Goal: Transaction & Acquisition: Register for event/course

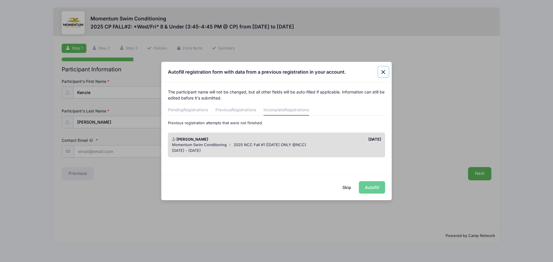
click at [384, 72] on button "Close" at bounding box center [383, 72] width 10 height 10
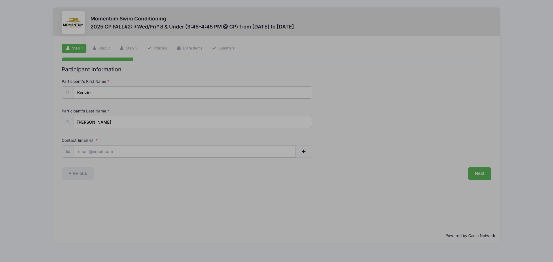
click at [384, 68] on div "Autofill registration form with data from a previous registration in your accou…" at bounding box center [276, 58] width 230 height 20
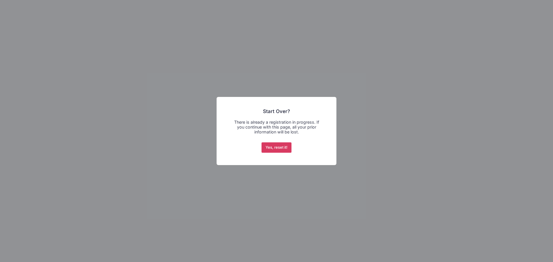
click at [283, 147] on button "Yes, reset it!" at bounding box center [276, 148] width 30 height 10
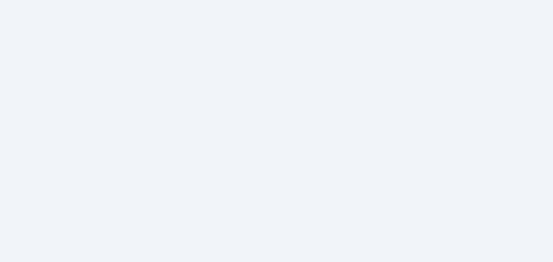
click at [283, 143] on div "Yes, reset it! No Cancel" at bounding box center [276, 139] width 16 height 6
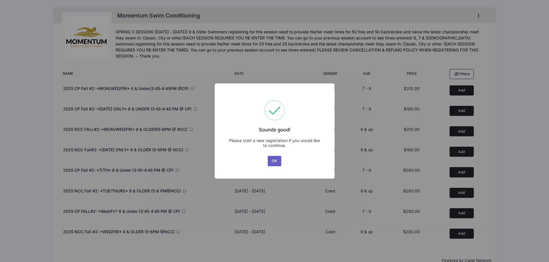
click at [274, 158] on button "OK" at bounding box center [275, 161] width 14 height 10
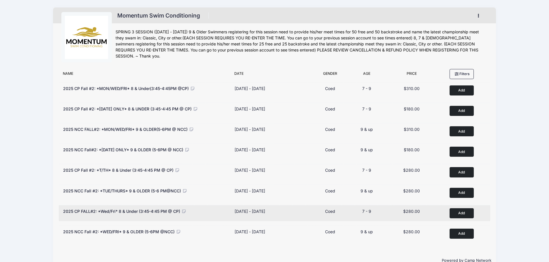
click at [461, 211] on button "Add to Cart" at bounding box center [461, 213] width 24 height 10
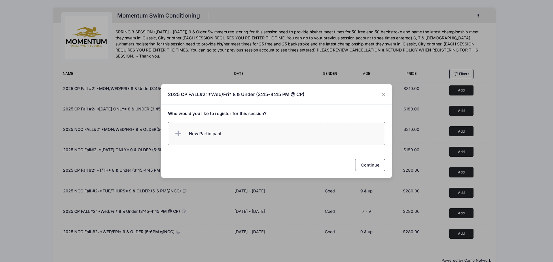
click at [213, 139] on span "New Participant" at bounding box center [198, 134] width 48 height 12
click at [213, 139] on label "New Participant" at bounding box center [276, 133] width 217 height 23
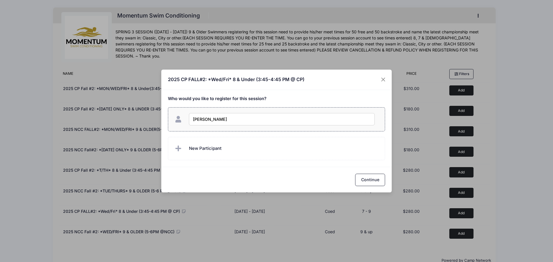
type input "[PERSON_NAME]"
checkbox input "true"
click at [372, 180] on button "Continue" at bounding box center [370, 180] width 30 height 12
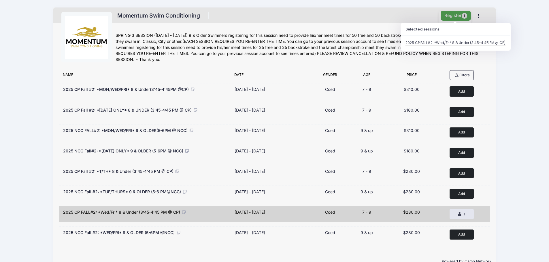
click at [457, 14] on button "Register 1" at bounding box center [455, 16] width 31 height 10
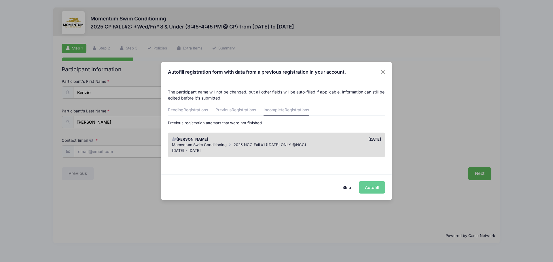
click at [376, 186] on div "Skip Autofill" at bounding box center [276, 188] width 230 height 26
click at [374, 191] on div "Skip Autofill" at bounding box center [276, 188] width 230 height 26
click at [295, 144] on span "2025 NCC Fall #1 ([DATE] ONLY @NCC)" at bounding box center [270, 145] width 73 height 5
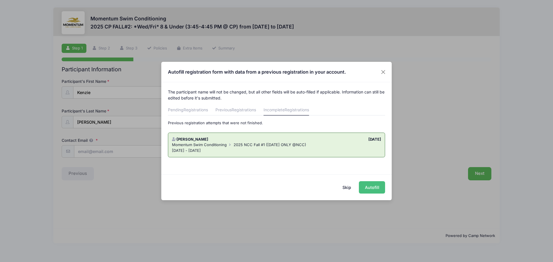
click at [371, 191] on button "Autofill" at bounding box center [372, 187] width 26 height 12
type input "tiffany.machardy@gmail.com"
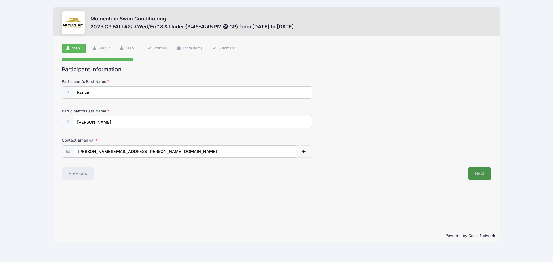
click at [473, 174] on button "Next" at bounding box center [479, 173] width 23 height 13
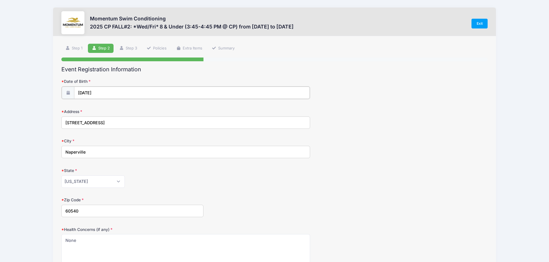
click at [86, 95] on body "Processing Request Please wait... Processing Request Please wait... Processing …" at bounding box center [274, 131] width 549 height 262
type input "2017"
select select "4"
click at [86, 95] on input "05/01/2017" at bounding box center [192, 93] width 236 height 12
click at [93, 141] on span "8" at bounding box center [93, 140] width 10 height 10
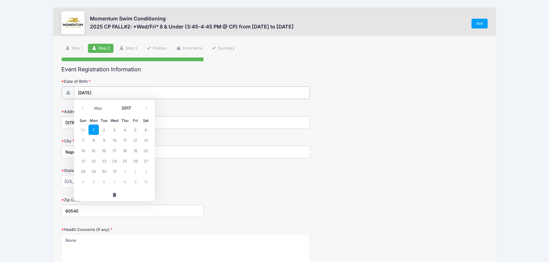
type input "05/08/2017"
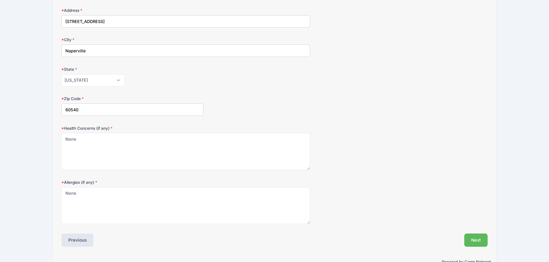
scroll to position [116, 0]
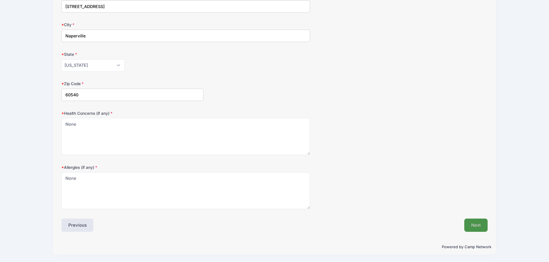
click at [476, 228] on button "Next" at bounding box center [475, 225] width 23 height 13
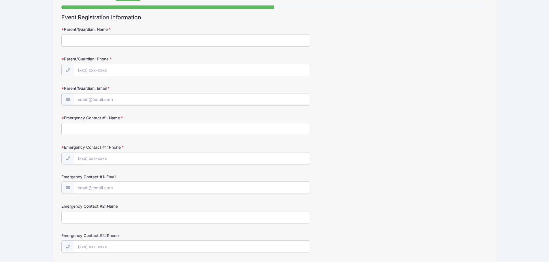
scroll to position [0, 0]
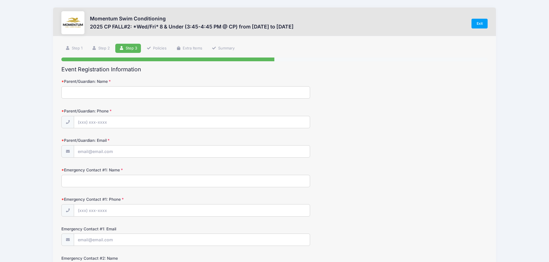
click at [86, 94] on input "Parent/Guardian: Name" at bounding box center [185, 92] width 249 height 12
type input "[PERSON_NAME]"
click at [90, 119] on input "Parent/Guardian: Phone" at bounding box center [192, 122] width 236 height 12
type input "[PHONE_NUMBER]"
click at [87, 151] on input "Parent/Guardian: Email" at bounding box center [192, 152] width 236 height 12
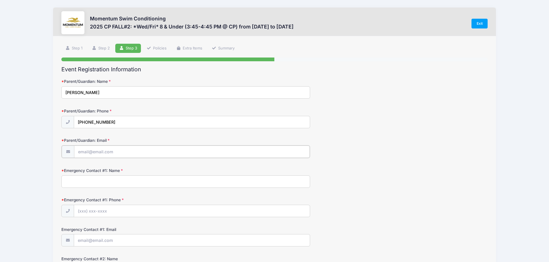
click at [87, 151] on input "Parent/Guardian: Email" at bounding box center [192, 152] width 236 height 12
type input "[PERSON_NAME][EMAIL_ADDRESS][PERSON_NAME][DOMAIN_NAME]"
click at [92, 186] on input "Emergency Contact #1: Name" at bounding box center [185, 181] width 249 height 12
type input "[PERSON_NAME]"
click at [92, 210] on input "Emergency Contact #1: Phone" at bounding box center [192, 211] width 236 height 12
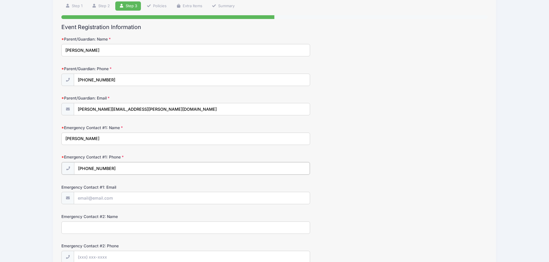
scroll to position [58, 0]
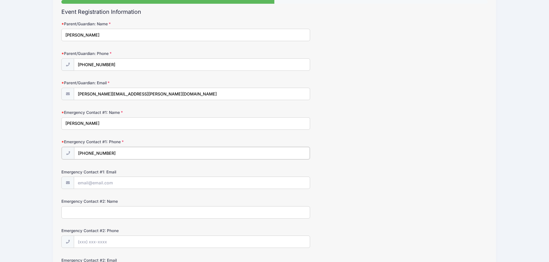
type input "[PHONE_NUMBER]"
click at [100, 183] on input "Emergency Contact #1: Email" at bounding box center [192, 183] width 236 height 12
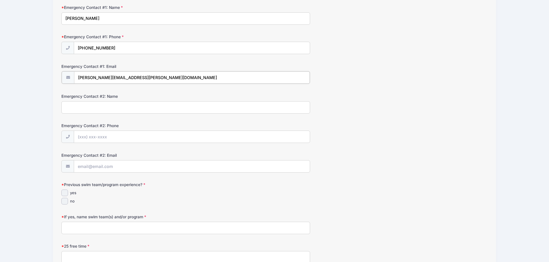
scroll to position [173, 0]
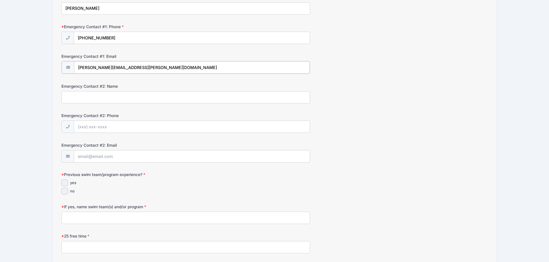
type input "[PERSON_NAME][EMAIL_ADDRESS][PERSON_NAME][DOMAIN_NAME]"
click at [64, 183] on input "yes" at bounding box center [64, 182] width 7 height 7
checkbox input "true"
click at [79, 217] on input "If yes, name swim team(s) and/or program" at bounding box center [185, 217] width 249 height 12
click at [65, 218] on input "Barracudas summer team" at bounding box center [185, 217] width 249 height 12
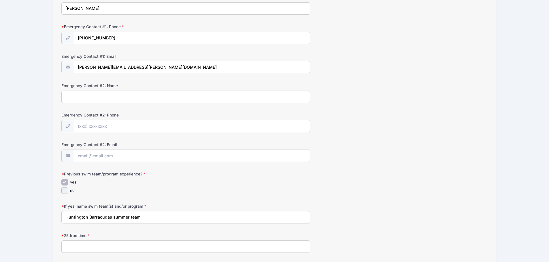
click at [145, 217] on input "Huntington Barracudas summer team" at bounding box center [185, 217] width 249 height 12
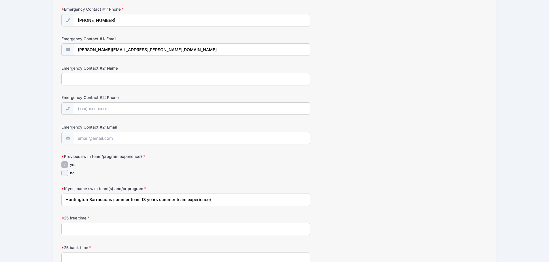
scroll to position [259, 0]
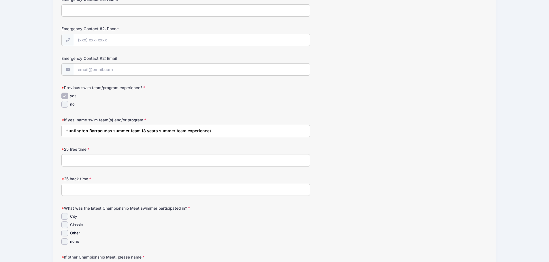
type input "Huntington Barracudas summer team (3 years summer team experience)"
click at [113, 160] on input "25 free time" at bounding box center [185, 160] width 249 height 12
type input "18.97"
click at [74, 189] on input "25 back time" at bounding box center [185, 190] width 249 height 12
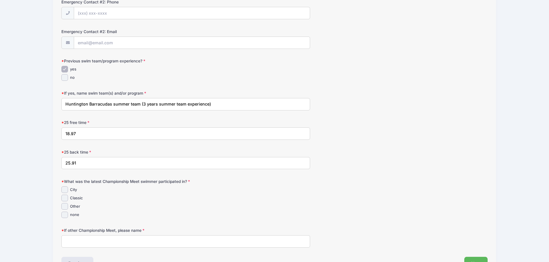
scroll to position [317, 0]
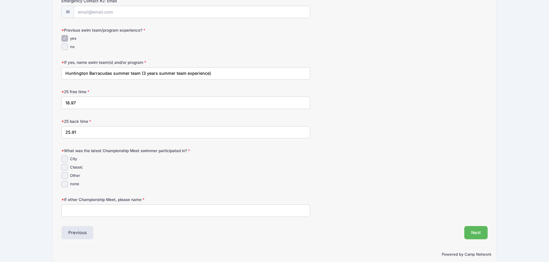
type input "25.91"
click at [67, 168] on input "Classic" at bounding box center [64, 167] width 7 height 7
click at [64, 167] on input "Classic" at bounding box center [64, 167] width 7 height 7
checkbox input "true"
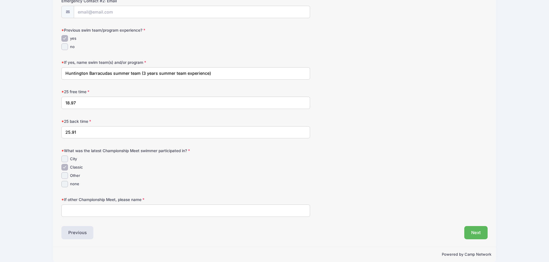
click at [76, 213] on input "If other Championship Meet, please name" at bounding box center [185, 211] width 249 height 12
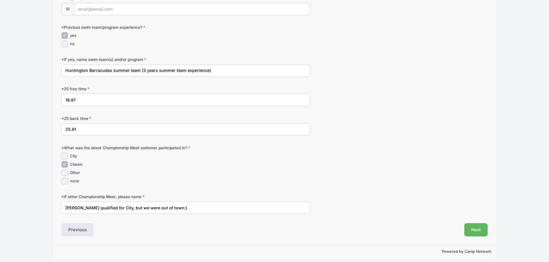
scroll to position [324, 0]
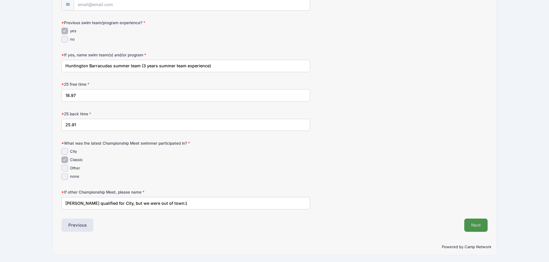
type input "[PERSON_NAME] qualified for City, but we were out of town:)"
click at [480, 225] on button "Next" at bounding box center [475, 225] width 23 height 13
click at [0, 0] on div at bounding box center [0, 0] width 0 height 0
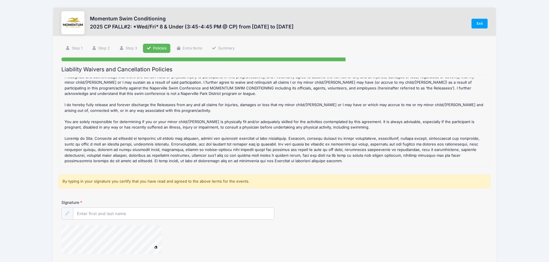
scroll to position [189, 0]
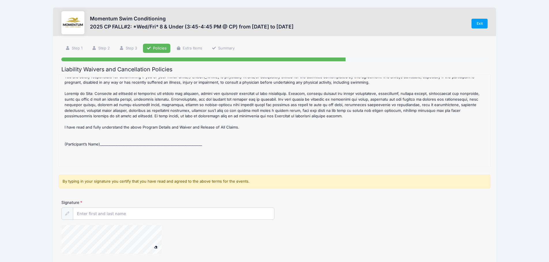
click at [120, 132] on div "2025 CP FALL#2: *Wed/Fri* 8 & Under (3:45-4:45 PM @ CP) Refund Policy : CANCELL…" at bounding box center [274, 121] width 425 height 86
click at [114, 139] on div "2025 CP FALL#2: *Wed/Fri* 8 & Under (3:45-4:45 PM @ CP) Refund Policy : CANCELL…" at bounding box center [274, 121] width 425 height 86
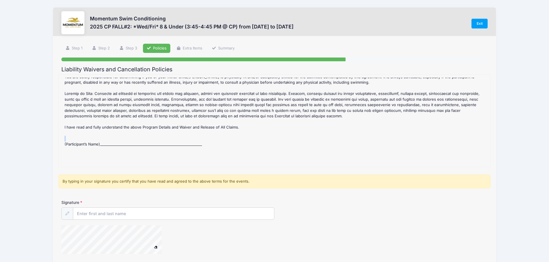
click at [114, 139] on div "2025 CP FALL#2: *Wed/Fri* 8 & Under (3:45-4:45 PM @ CP) Refund Policy : CANCELL…" at bounding box center [274, 121] width 425 height 86
click at [88, 216] on input "Signature" at bounding box center [173, 214] width 201 height 12
type input "[PERSON_NAME]"
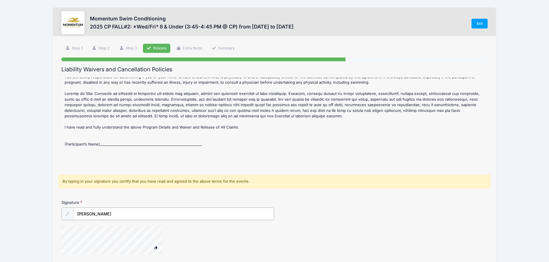
click at [151, 244] on button at bounding box center [156, 247] width 10 height 7
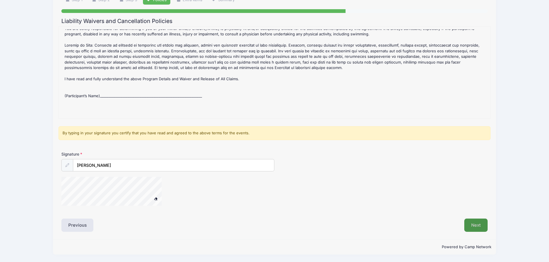
scroll to position [48, 0]
click at [473, 226] on button "Next" at bounding box center [475, 225] width 23 height 13
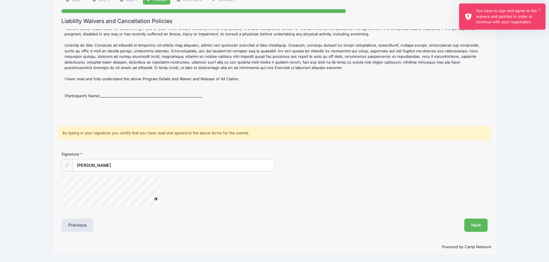
click at [540, 9] on button "×" at bounding box center [538, 9] width 3 height 3
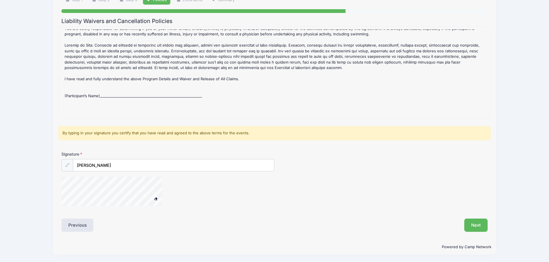
click at [106, 132] on div "By typing in your signature you certify that you have read and agreed to the ab…" at bounding box center [274, 133] width 432 height 14
click at [106, 162] on input "[PERSON_NAME]" at bounding box center [173, 166] width 201 height 12
click at [143, 170] on input "[PERSON_NAME]" at bounding box center [173, 166] width 201 height 12
click at [154, 201] on button at bounding box center [156, 199] width 10 height 7
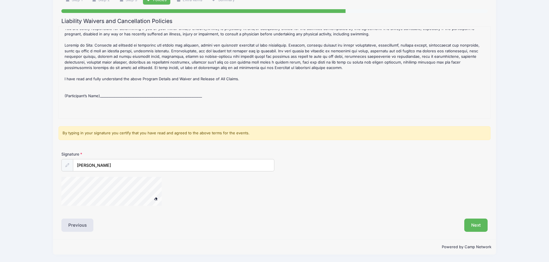
click at [155, 200] on span at bounding box center [156, 198] width 4 height 3
click at [80, 208] on div "Signature Tiffany MacHardy" at bounding box center [274, 181] width 432 height 60
click at [477, 227] on button "Next" at bounding box center [475, 225] width 23 height 13
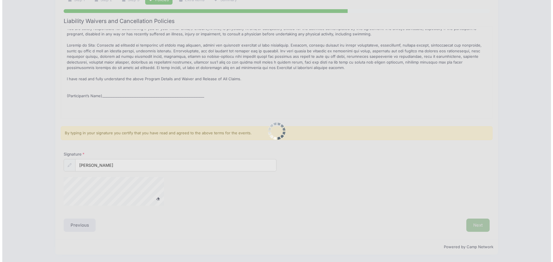
scroll to position [0, 0]
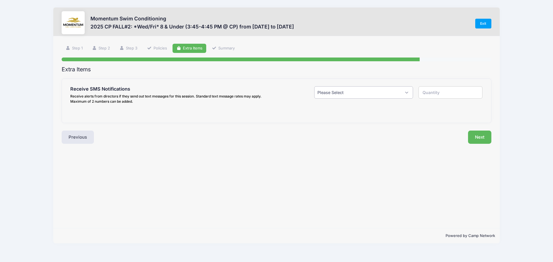
click at [378, 91] on select "Please Select Yes ($0.00) No" at bounding box center [363, 92] width 99 height 12
select select "1"
click at [314, 86] on select "Please Select Yes ($0.00) No" at bounding box center [363, 92] width 99 height 12
type input "1"
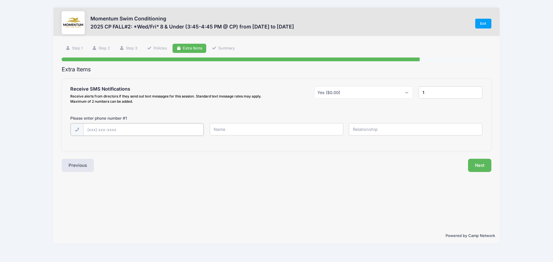
click at [113, 132] on input "text" at bounding box center [143, 130] width 121 height 12
type input "[PHONE_NUMBER]"
click at [244, 131] on input "text" at bounding box center [277, 129] width 134 height 12
type input "[PERSON_NAME]"
click at [383, 131] on input "text" at bounding box center [416, 129] width 134 height 12
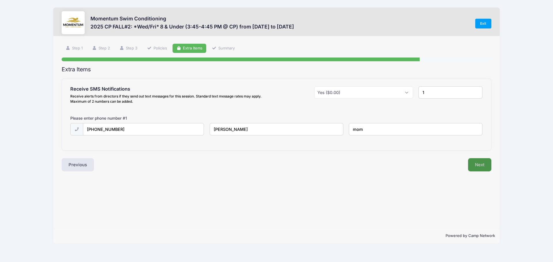
type input "mom"
click at [483, 168] on button "Next" at bounding box center [479, 164] width 23 height 13
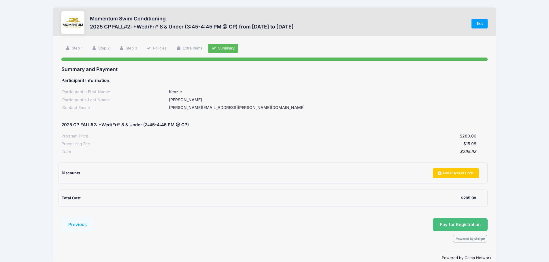
click at [454, 225] on button "Pay for Registration" at bounding box center [460, 224] width 55 height 13
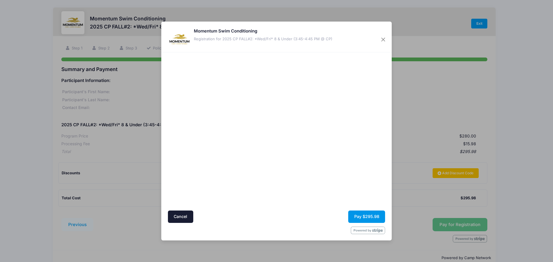
click at [366, 219] on button "Pay $295.98" at bounding box center [366, 217] width 37 height 12
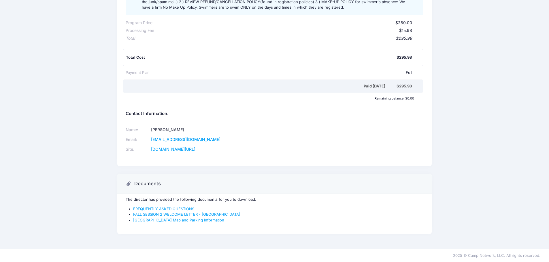
scroll to position [104, 0]
click at [196, 220] on link "Central Park Map and Parking Information" at bounding box center [178, 220] width 91 height 5
click at [186, 214] on link "FALL SESSION 2 WELCOME LETTER - Central Park" at bounding box center [186, 214] width 107 height 5
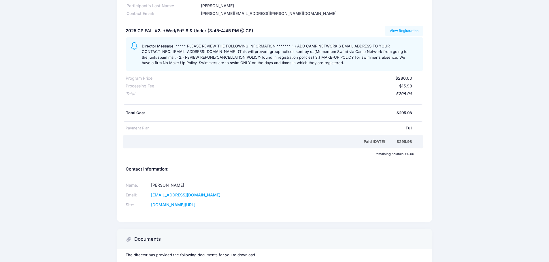
scroll to position [0, 0]
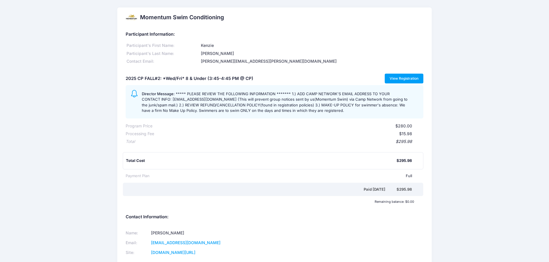
click at [399, 77] on link "View Registration" at bounding box center [403, 79] width 39 height 10
